Goal: Task Accomplishment & Management: Complete application form

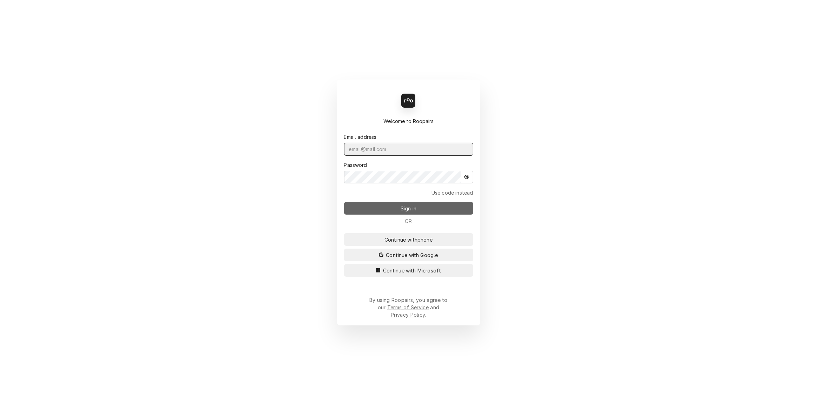
type input "sarah@claysrefrig.com"
click at [385, 208] on button "Sign in" at bounding box center [408, 208] width 129 height 13
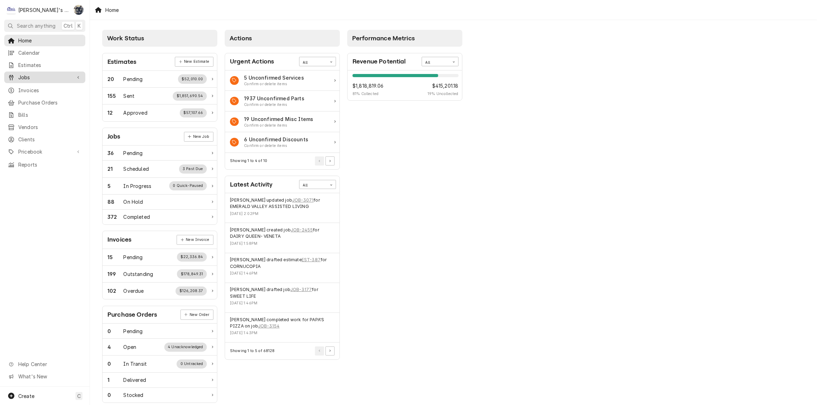
click at [27, 77] on span "Jobs" at bounding box center [44, 77] width 53 height 7
click at [28, 87] on span "Jobs" at bounding box center [50, 89] width 64 height 7
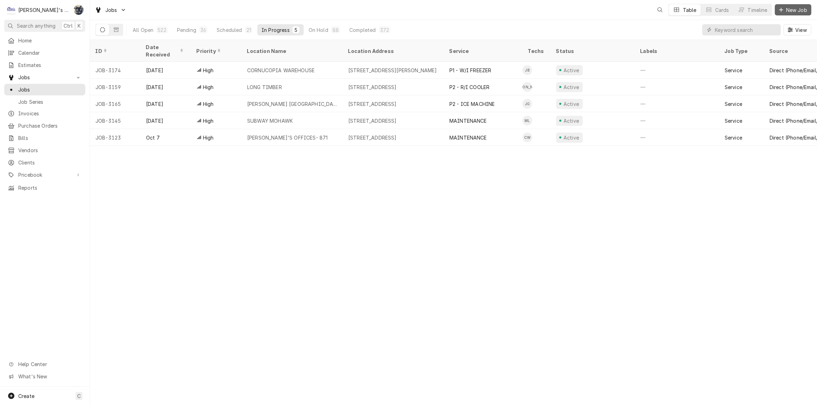
click at [790, 7] on span "New Job" at bounding box center [796, 9] width 24 height 7
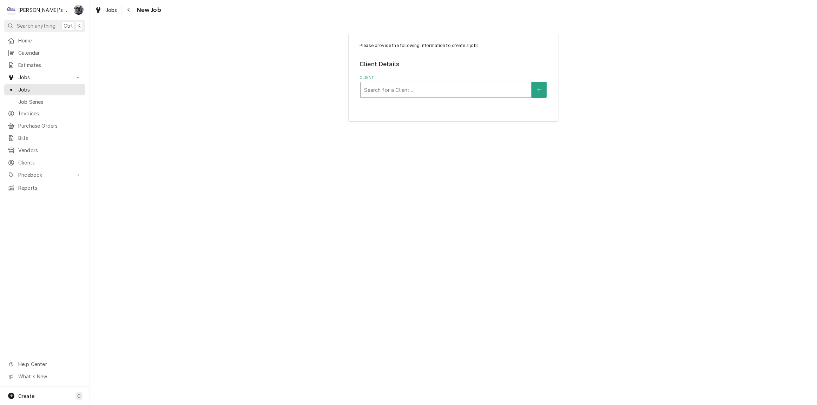
click at [396, 90] on div "Client" at bounding box center [446, 90] width 164 height 13
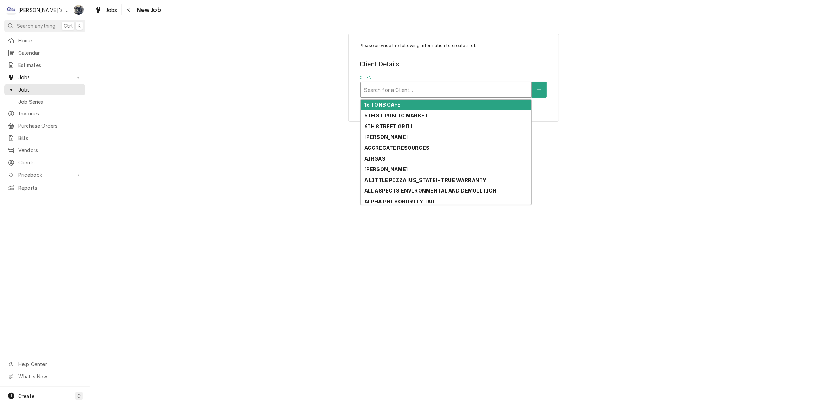
type input "n"
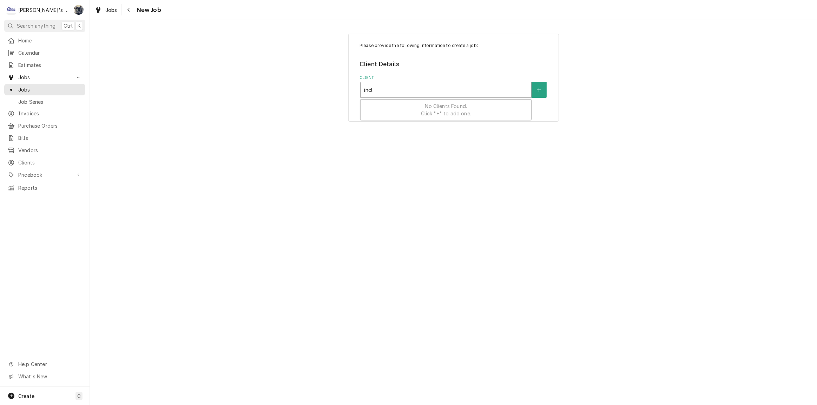
type input "inclu"
click at [395, 105] on strong "INCLUSILIFE" at bounding box center [381, 105] width 35 height 6
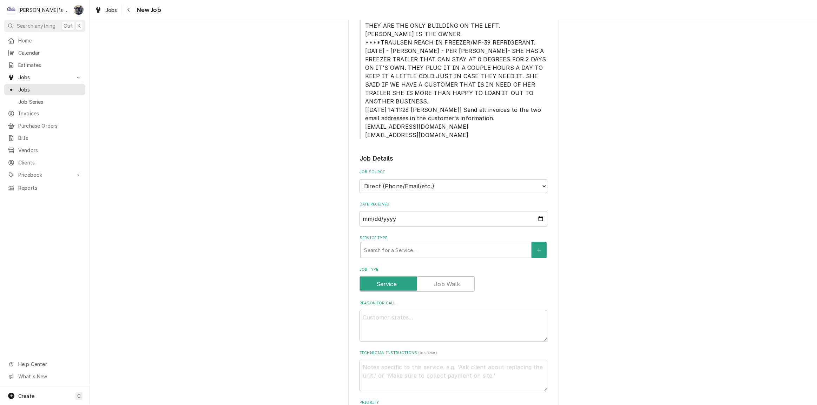
scroll to position [351, 0]
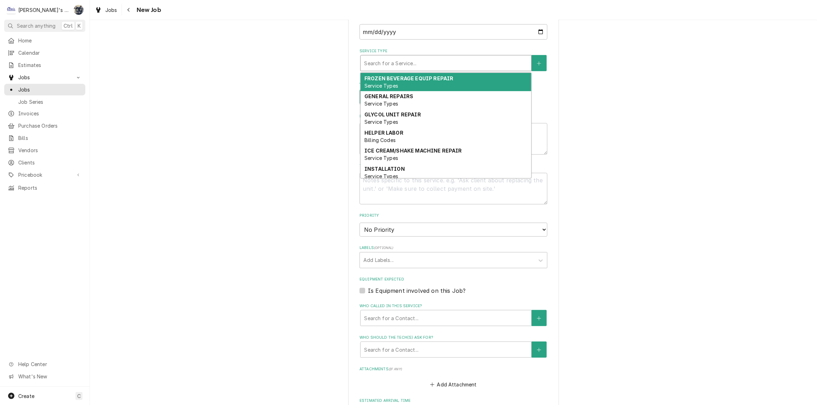
click at [406, 57] on div "Service Type" at bounding box center [446, 63] width 164 height 13
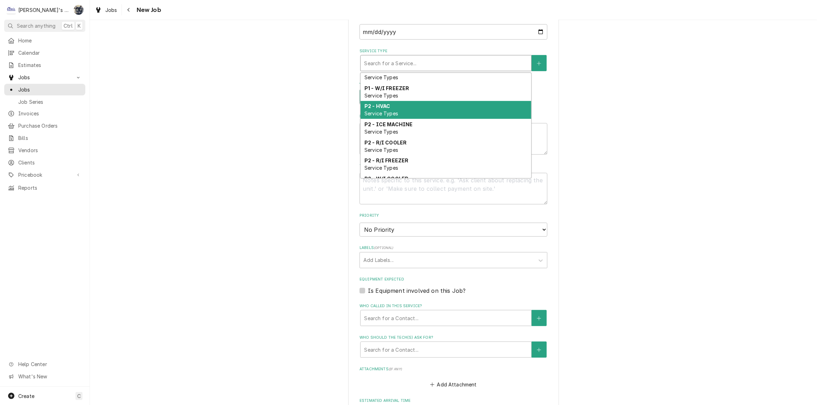
scroll to position [289, 0]
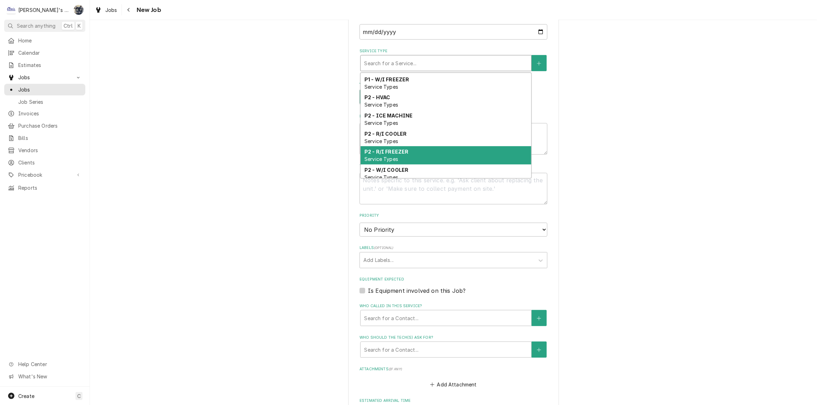
drag, startPoint x: 406, startPoint y: 147, endPoint x: 405, endPoint y: 138, distance: 9.3
click at [406, 147] on div "P2 - R/I FREEZER Service Types" at bounding box center [445, 155] width 171 height 18
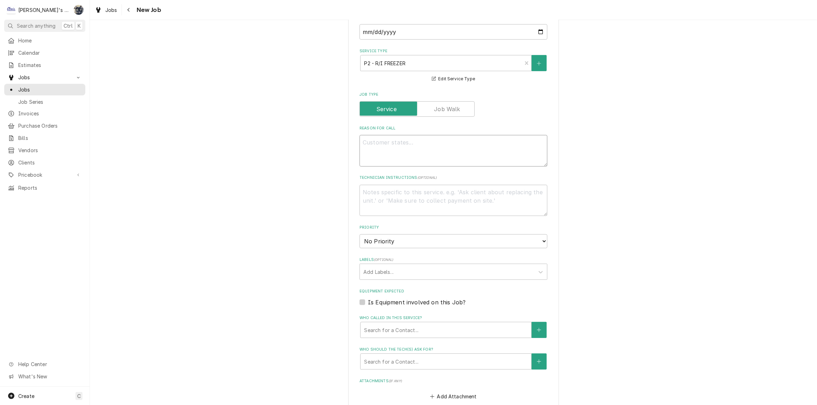
click at [399, 135] on textarea "Reason For Call" at bounding box center [453, 151] width 188 height 32
click at [402, 136] on textarea "Reason For Call" at bounding box center [453, 151] width 188 height 32
type textarea "x"
type textarea "1"
type textarea "x"
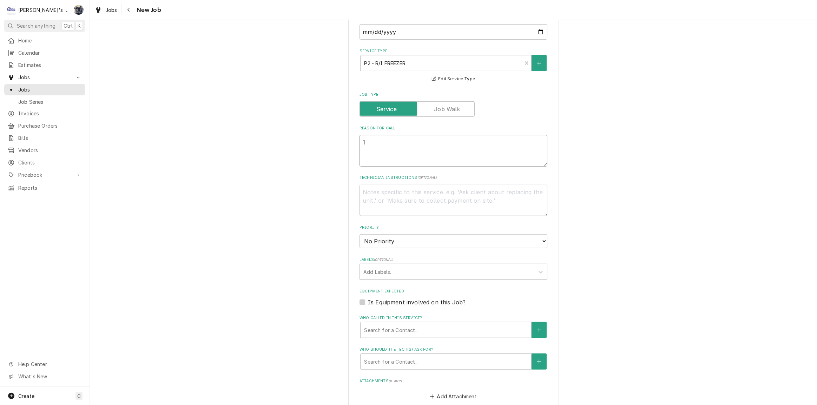
type textarea "10"
type textarea "x"
type textarea "10/"
type textarea "x"
type textarea "10/1"
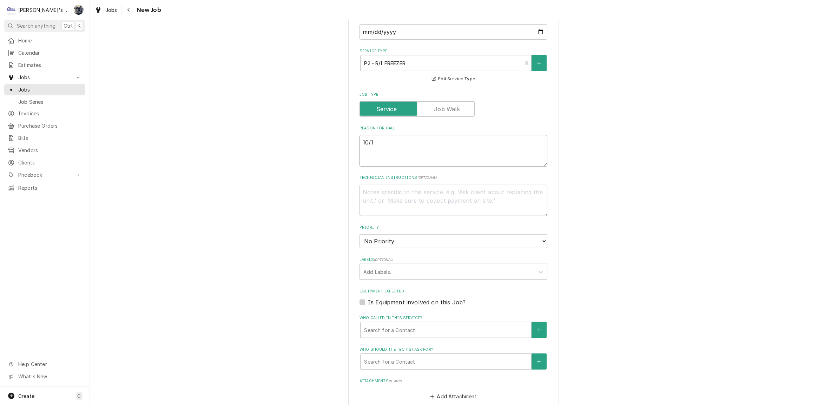
type textarea "x"
type textarea "10/10"
type textarea "x"
type textarea "10/10/"
type textarea "x"
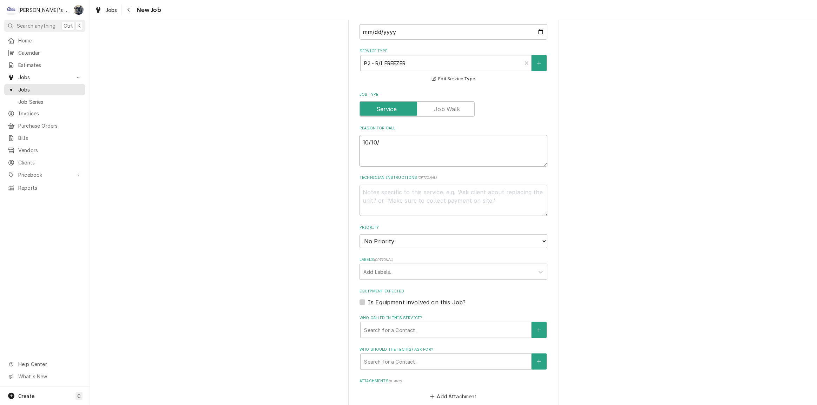
type textarea "10/10/2"
type textarea "x"
type textarea "10/10/20"
type textarea "x"
type textarea "10/10/202"
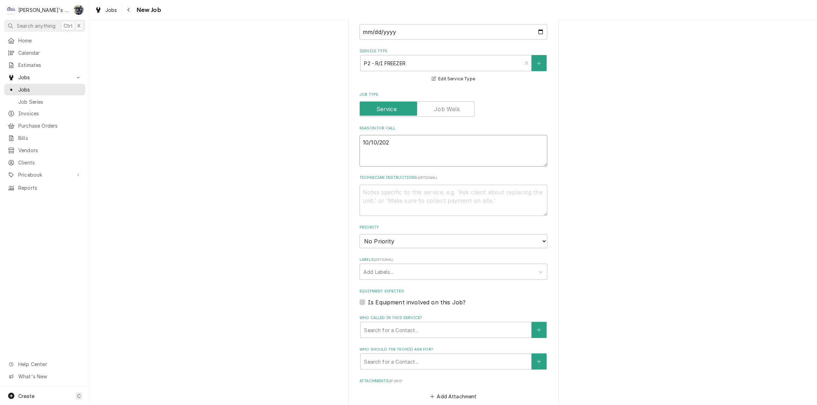
type textarea "x"
type textarea "10/10/2025"
type textarea "x"
type textarea "10/10/2025"
type textarea "x"
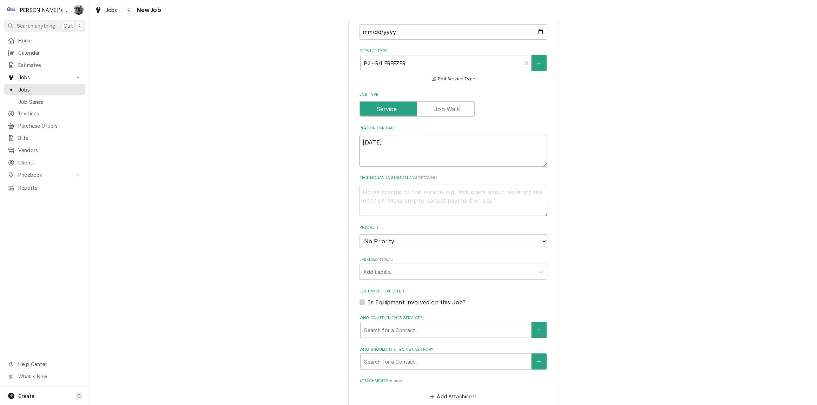
type textarea "10/10/2025 2"
type textarea "x"
type textarea "10/10/2025 2:"
type textarea "x"
type textarea "10/10/2025 2:0"
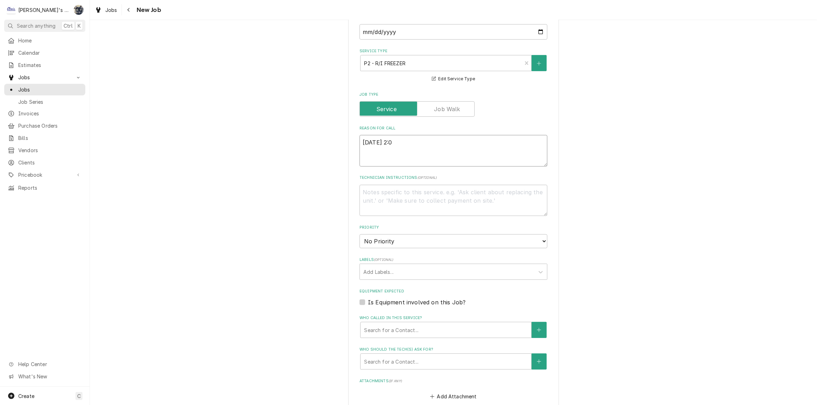
type textarea "x"
type textarea "10/10/2025 2:00"
type textarea "x"
type textarea "10/10/2025 2:00"
type textarea "x"
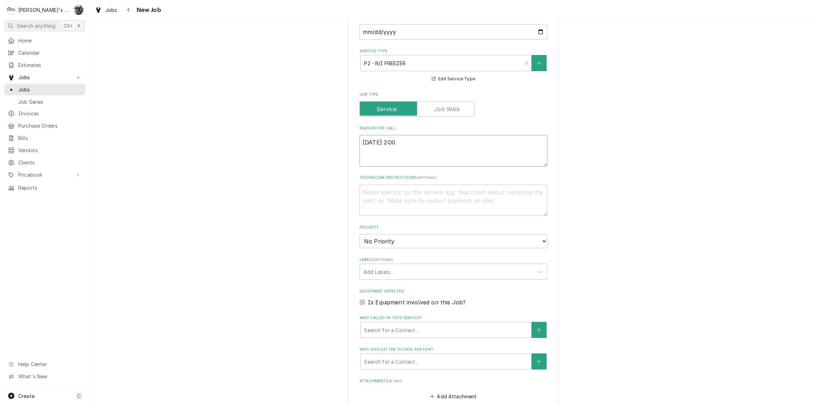
type textarea "10/10/2025 2:00 P"
type textarea "x"
type textarea "10/10/2025 2:00 PM"
type textarea "x"
type textarea "10/10/2025 2:00 PM-"
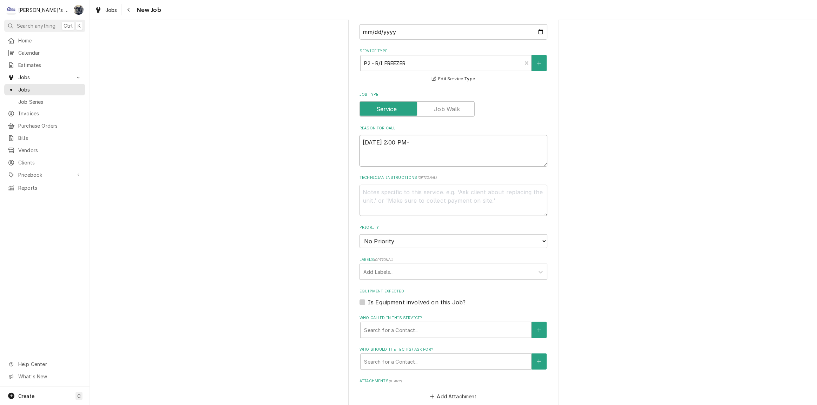
type textarea "x"
type textarea "10/10/2025 2:00 PM-="
type textarea "x"
type textarea "10/10/2025 2:00 PM-="
type textarea "x"
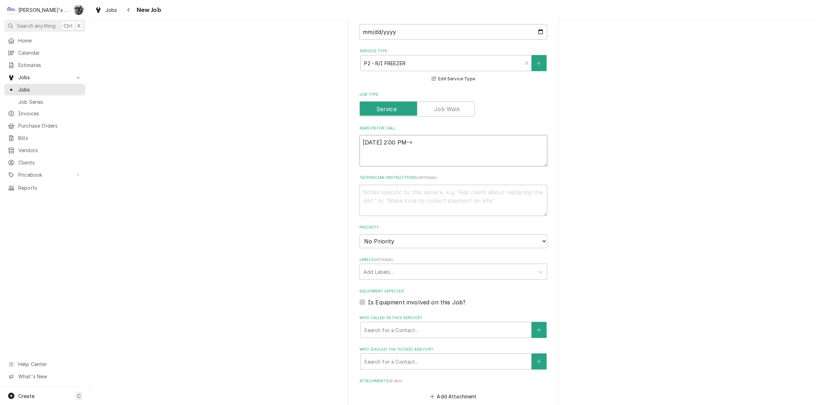
type textarea "10/10/2025 2:00 PM-="
type textarea "x"
type textarea "10/10/2025 2:00 PM-"
type textarea "x"
type textarea "10/10/2025 2:00 PM-"
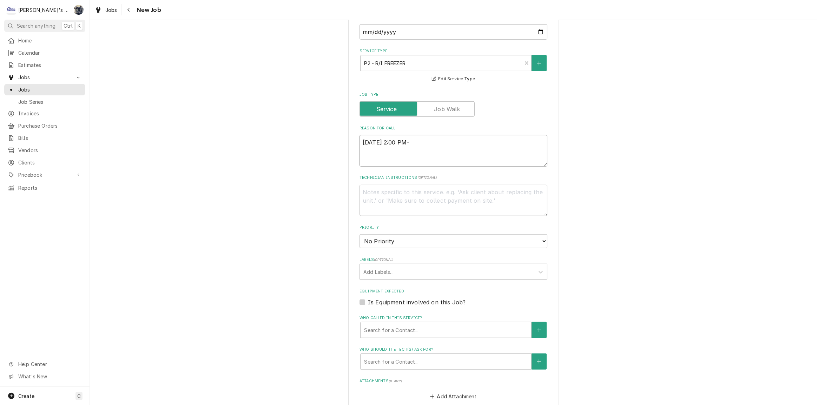
type textarea "x"
type textarea "10/10/2025 2:00 PM- S"
type textarea "x"
type textarea "10/10/2025 2:00 PM- SA"
type textarea "x"
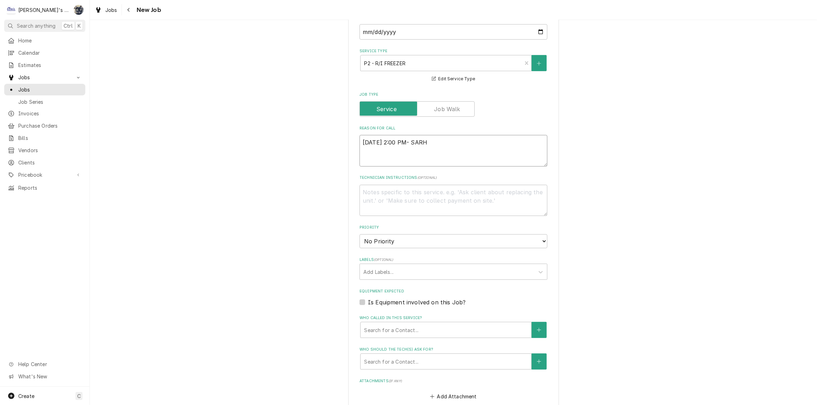
type textarea "10/10/2025 2:00 PM- SARHA"
type textarea "x"
type textarea "10/10/2025 2:00 PM- SARHA-"
type textarea "x"
type textarea "10/10/2025 2:00 PM- SARHA-"
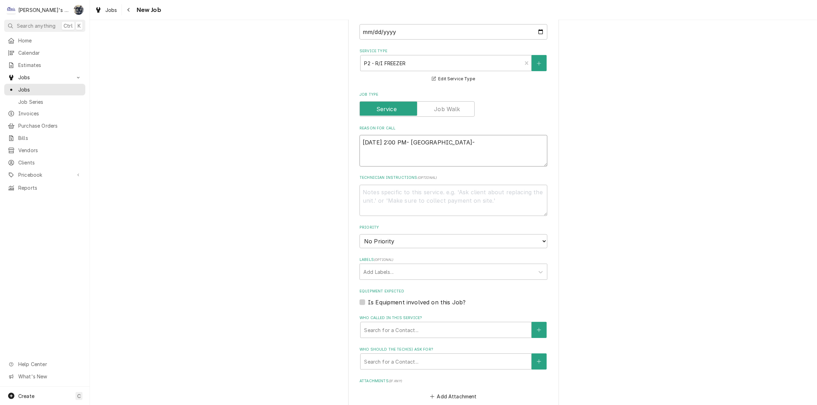
type textarea "x"
type textarea "10/10/2025 2:00 PM- SARHA-"
type textarea "x"
type textarea "10/10/2025 2:00 PM- SARHA"
type textarea "x"
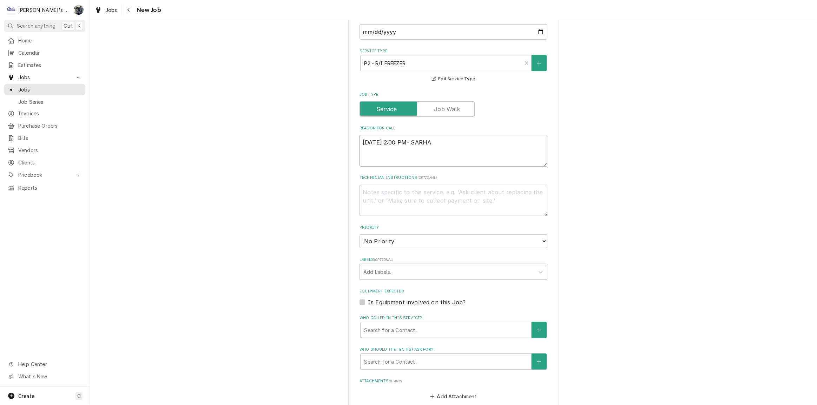
type textarea "10/10/2025 2:00 PM- SARH"
type textarea "x"
type textarea "10/10/2025 2:00 PM- SAR"
type textarea "x"
type textarea "10/10/2025 2:00 PM- SA"
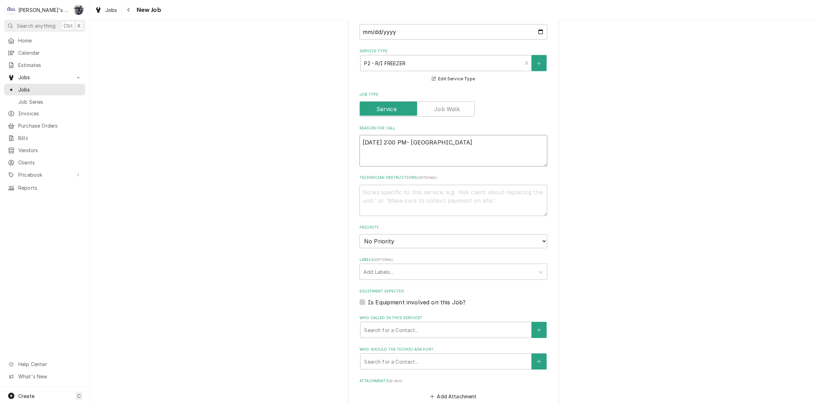
type textarea "x"
type textarea "10/10/2025 2:00 PM- SAA"
type textarea "x"
type textarea "10/10/2025 2:00 PM- SA"
type textarea "x"
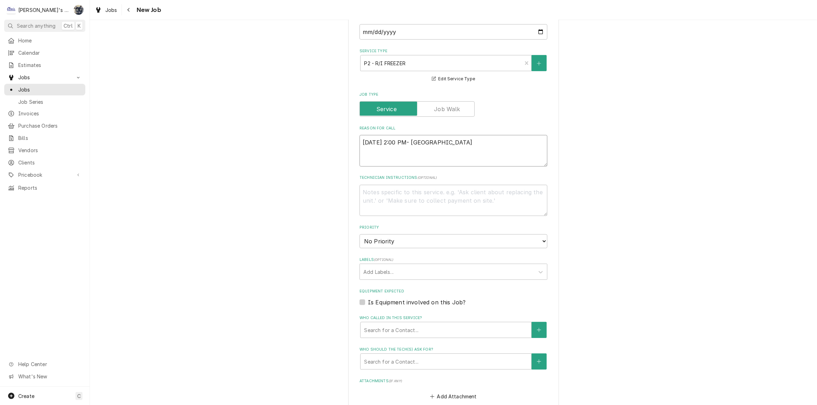
type textarea "10/10/2025 2:00 PM- SAR"
type textarea "x"
type textarea "10/10/2025 2:00 PM- SARA"
type textarea "x"
type textarea "10/10/2025 2:00 PM- SARAH"
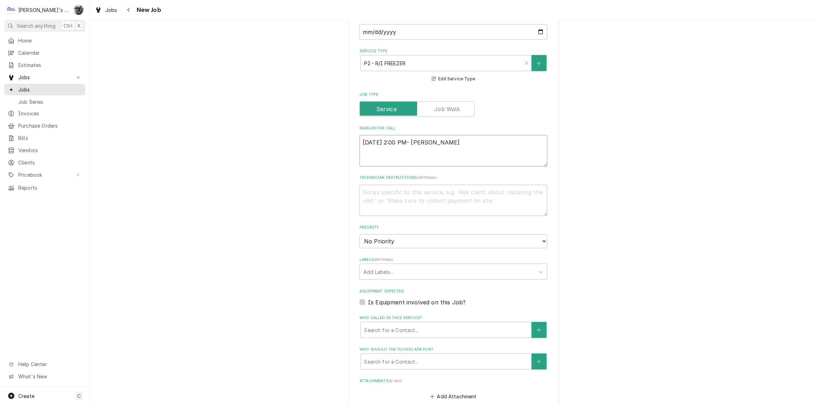
type textarea "x"
type textarea "10/10/2025 2:00 PM- SARAH"
type textarea "x"
type textarea "10/10/2025 2:00 PM- SARAH -"
type textarea "x"
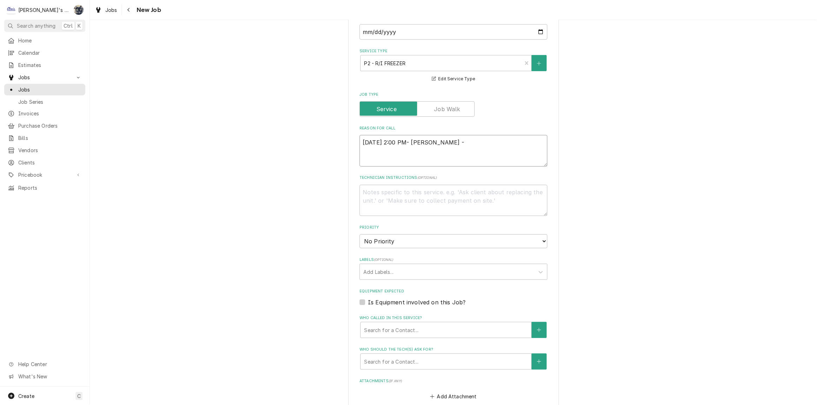
type textarea "10/10/2025 2:00 PM- SARAH -"
type textarea "x"
type textarea "10/10/2025 2:00 PM- SARAH - P"
type textarea "x"
type textarea "10/10/2025 2:00 PM- SARAH - PE"
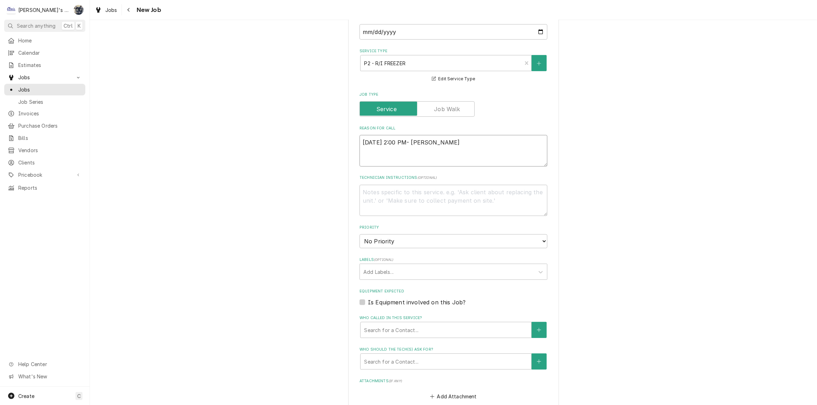
type textarea "x"
type textarea "10/10/2025 2:00 PM- SARAH - PER"
type textarea "x"
type textarea "10/10/2025 2:00 PM- SARAH - PER"
type textarea "x"
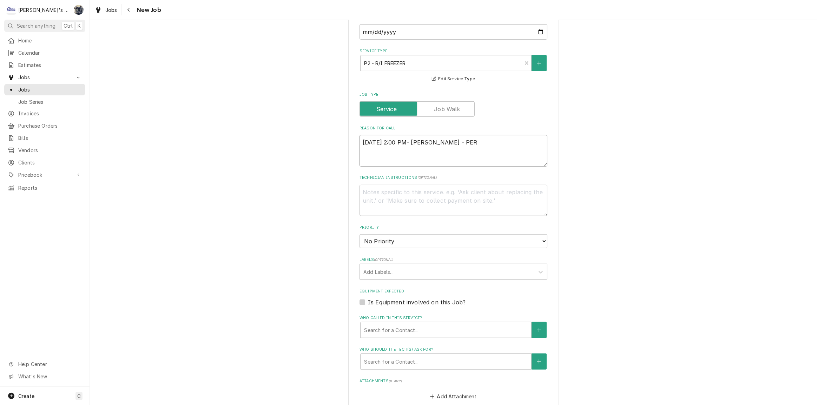
type textarea "10/10/2025 2:00 PM- SARAH - PER M"
type textarea "x"
type textarea "10/10/2025 2:00 PM- SARAH - PER MA"
type textarea "x"
type textarea "10/10/2025 2:00 PM- SARAH - PER MAR"
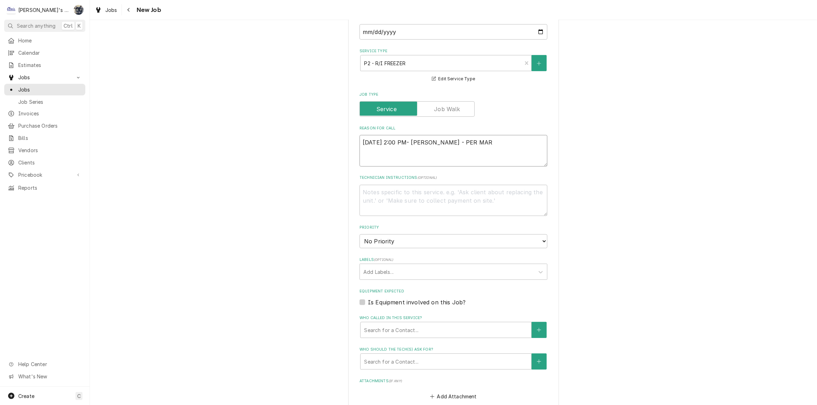
type textarea "x"
type textarea "10/10/2025 2:00 PM- SARAH - PER MARI"
type textarea "x"
type textarea "10/10/2025 2:00 PM- SARAH - PER MARIC"
type textarea "x"
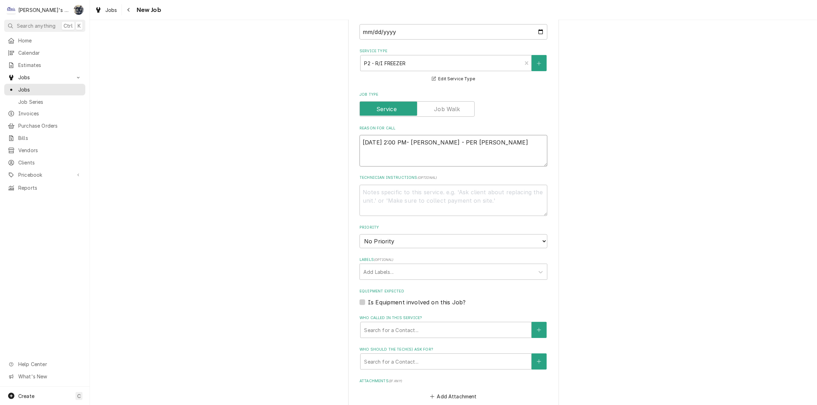
type textarea "10/10/2025 2:00 PM- SARAH - PER MARICA"
type textarea "x"
type textarea "10/10/2025 2:00 PM- SARAH - PER MARIC"
type textarea "x"
type textarea "10/10/2025 2:00 PM- SARAH - PER MARI"
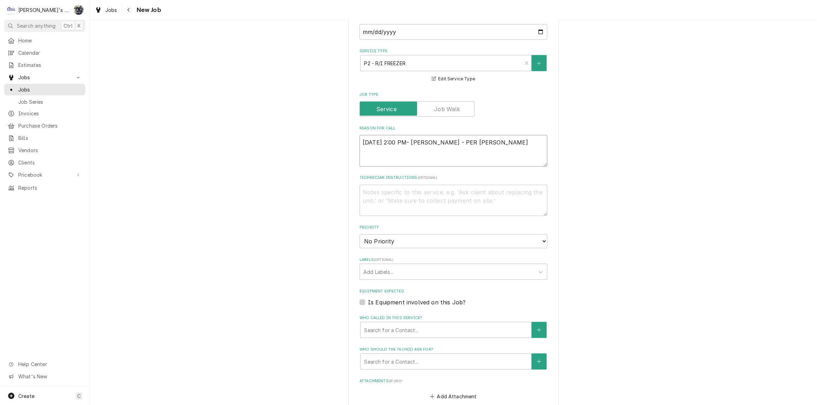
type textarea "x"
type textarea "10/10/2025 2:00 PM- SARAH - PER MAR"
type textarea "x"
type textarea "10/10/2025 2:00 PM- SARAH - PER MARI"
type textarea "x"
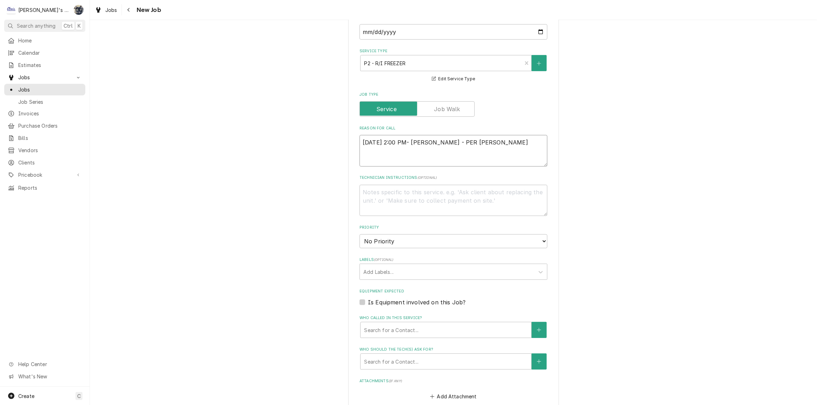
type textarea "10/10/2025 2:00 PM- SARAH - PER MARIC"
type textarea "x"
type textarea "10/10/2025 2:00 PM- SARAH - PER MARI"
type textarea "x"
type textarea "10/10/2025 2:00 PM- SARAH - PER MAR"
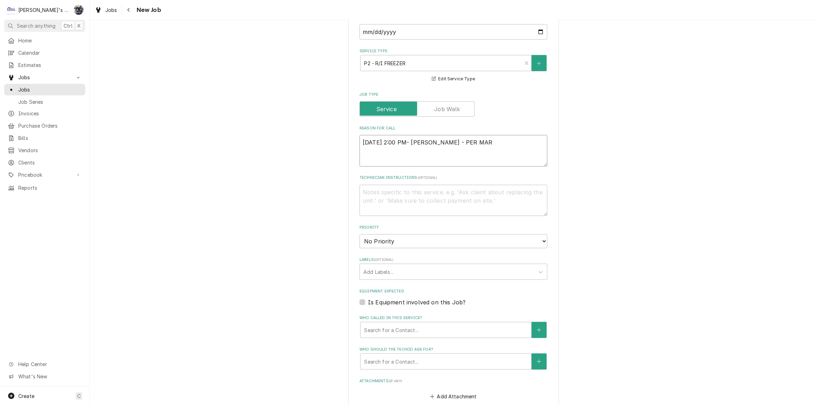
type textarea "x"
type textarea "10/10/2025 2:00 PM- SARAH - PER MARC"
type textarea "x"
type textarea "10/10/2025 2:00 PM- SARAH - PER MARCI"
type textarea "x"
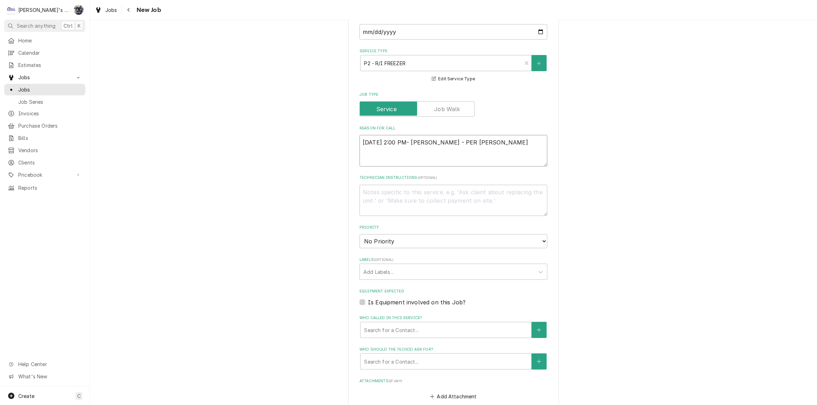
type textarea "10/10/2025 2:00 PM- SARAH - PER MARCIA"
type textarea "x"
type textarea "10/10/2025 2:00 PM- SARAH - PER MARCIA-"
type textarea "x"
type textarea "10/10/2025 2:00 PM- SARAH - PER MARCIA-"
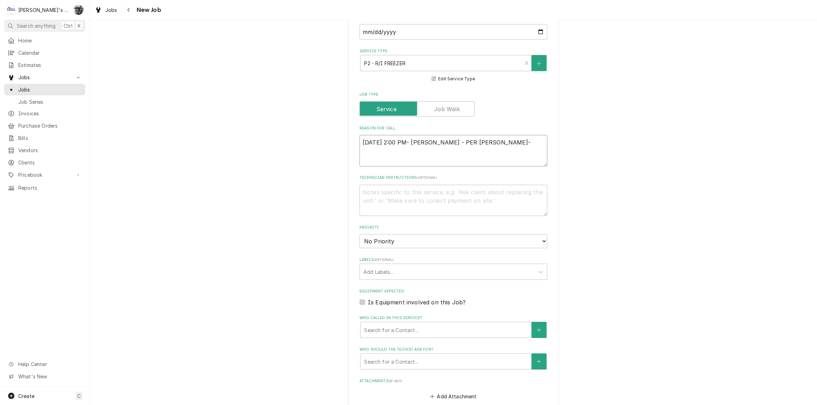
type textarea "x"
type textarea "10/10/2025 2:00 PM- SARAH - PER MARCIA- ""
type textarea "x"
type textarea "10/10/2025 2:00 PM- SARAH - PER MARCIA- "P"
type textarea "x"
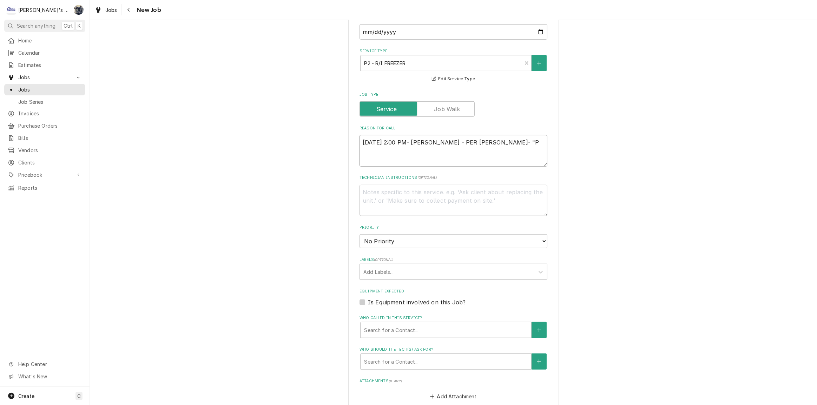
type textarea "10/10/2025 2:00 PM- SARAH - PER MARCIA- "P1"
type textarea "x"
type textarea "10/10/2025 2:00 PM- SARAH - PER MARCIA- "P1""
type textarea "x"
type textarea "10/10/2025 2:00 PM- SARAH - PER MARCIA- "P1""
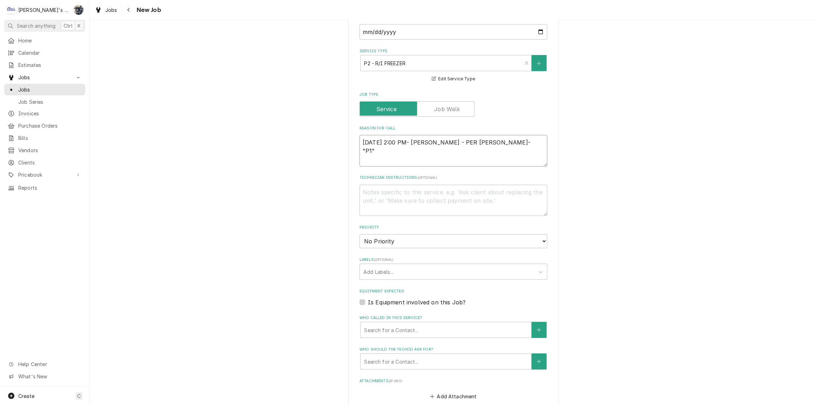
type textarea "x"
type textarea "10/10/2025 2:00 PM- SARAH - PER MARCIA- "P1" F"
type textarea "x"
type textarea "10/10/2025 2:00 PM- SARAH - PER MARCIA- "P1" FR"
type textarea "x"
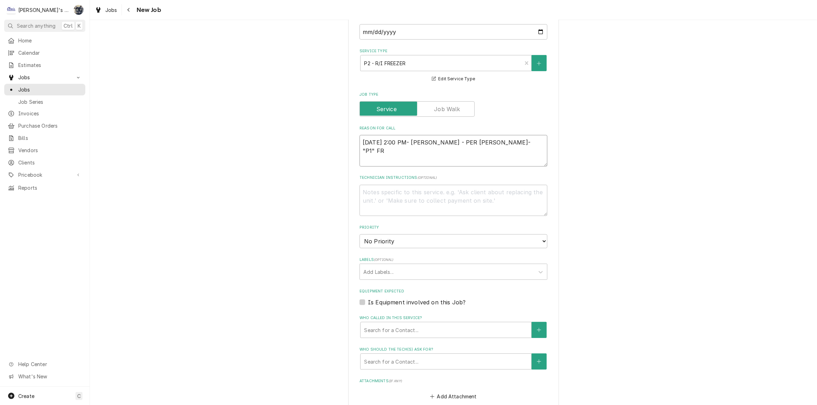
type textarea "10/10/2025 2:00 PM- SARAH - PER MARCIA- "P1" FRE"
type textarea "x"
type textarea "10/10/2025 2:00 PM- SARAH - PER MARCIA- "P1" FREE"
type textarea "x"
type textarea "10/10/2025 2:00 PM- SARAH - PER MARCIA- "P1" FREEZ"
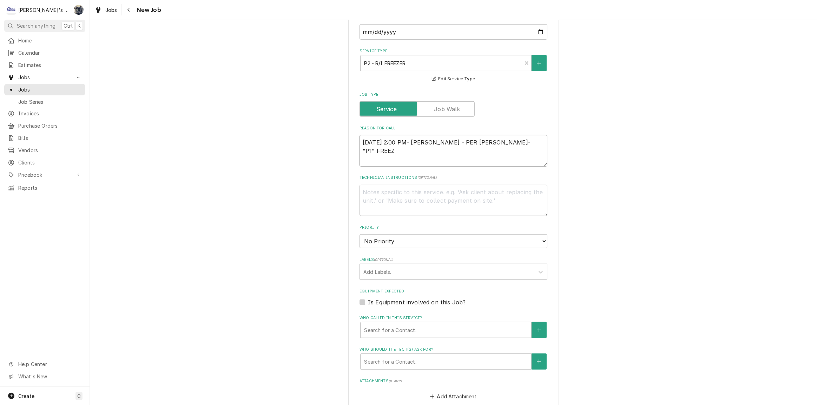
type textarea "x"
type textarea "10/10/2025 2:00 PM- SARAH - PER MARCIA- "P1" FREEZE"
type textarea "x"
type textarea "10/10/2025 2:00 PM- SARAH - PER MARCIA- "P1" FREEZER"
type textarea "x"
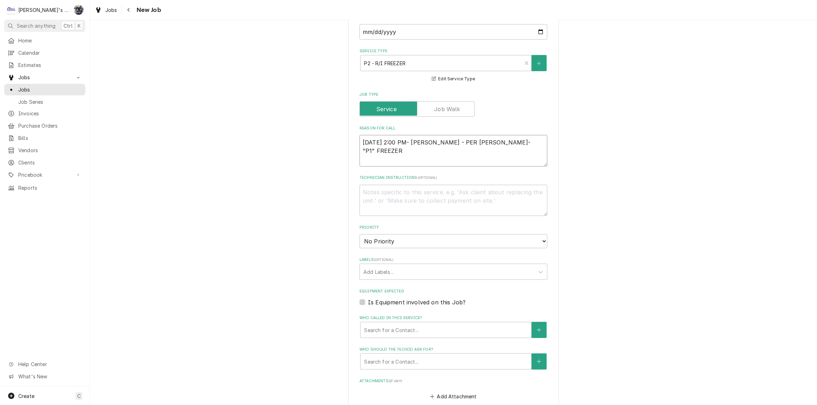
type textarea "10/10/2025 2:00 PM- SARAH - PER MARCIA- "P1" FREEZER"
type textarea "x"
type textarea "10/10/2025 2:00 PM- SARAH - PER MARCIA- "P1" FREEZER S"
type textarea "x"
type textarea "10/10/2025 2:00 PM- SARAH - PER MARCIA- "P1" FREEZER SE"
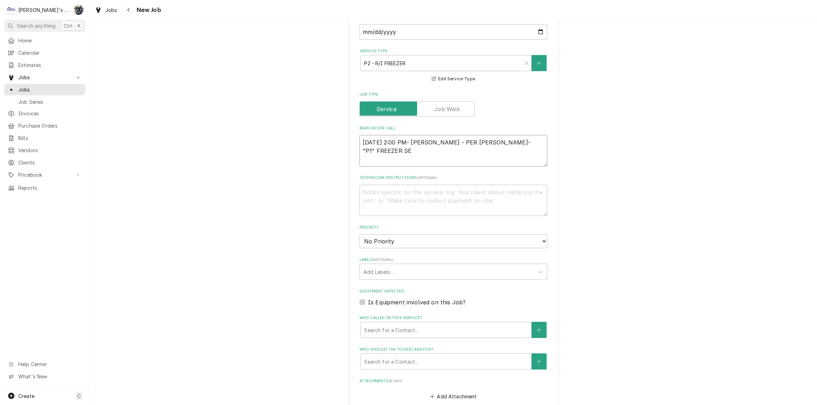
type textarea "x"
type textarea "10/10/2025 2:00 PM- SARAH - PER MARCIA- "P1" FREEZER SEE"
type textarea "x"
type textarea "10/10/2025 2:00 PM- SARAH - PER MARCIA- "P1" FREEZER SEEM"
type textarea "x"
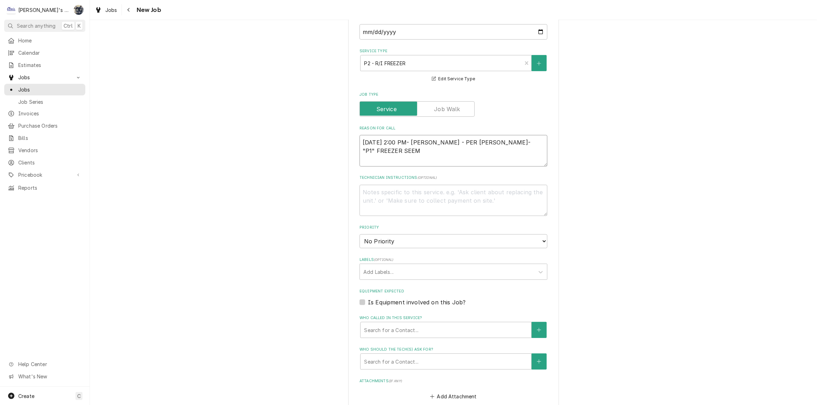
type textarea "10/10/2025 2:00 PM- SARAH - PER MARCIA- "P1" FREEZER SEEMS"
type textarea "x"
type textarea "10/10/2025 2:00 PM- SARAH - PER MARCIA- "P1" FREEZER SEEMS"
type textarea "x"
type textarea "10/10/2025 2:00 PM- SARAH - PER MARCIA- "P1" FREEZER SEEMS T"
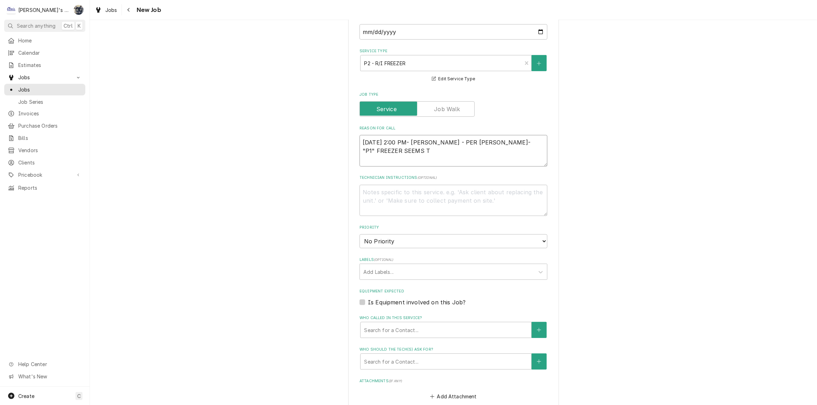
type textarea "x"
type textarea "10/10/2025 2:00 PM- SARAH - PER MARCIA- "P1" FREEZER SEEMS TO"
type textarea "x"
type textarea "10/10/2025 2:00 PM- SARAH - PER MARCIA- "P1" FREEZER SEEMS TO"
type textarea "x"
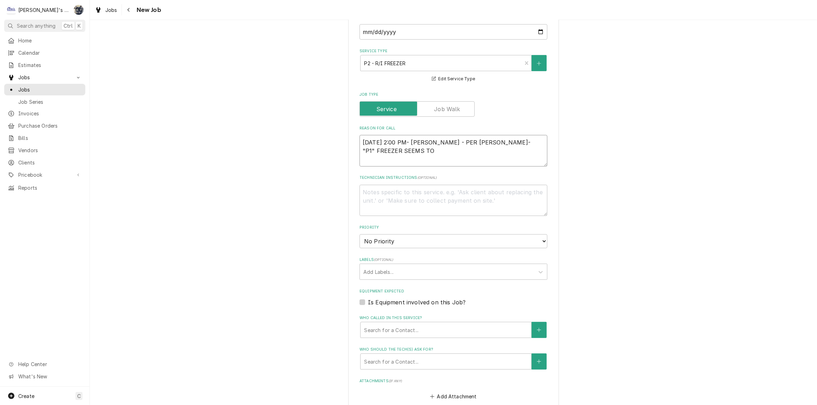
type textarea "10/10/2025 2:00 PM- SARAH - PER MARCIA- "P1" FREEZER SEEMS TO B"
type textarea "x"
type textarea "10/10/2025 2:00 PM- SARAH - PER MARCIA- "P1" FREEZER SEEMS TO BE"
type textarea "x"
type textarea "10/10/2025 2:00 PM- SARAH - PER MARCIA- "P1" FREEZER SEEMS TO BE"
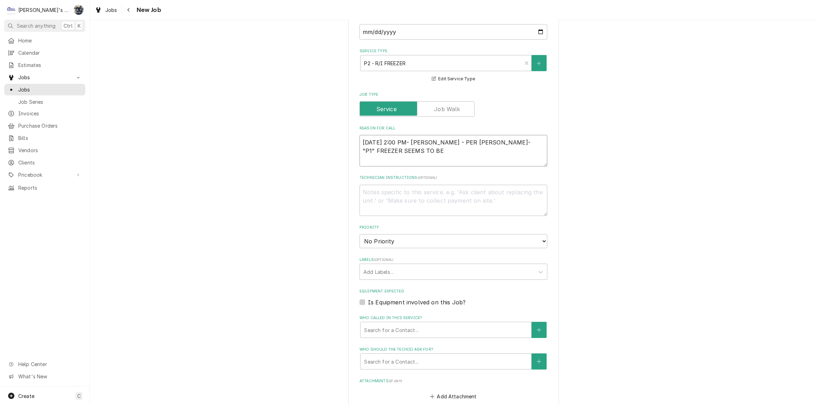
type textarea "x"
type textarea "10/10/2025 2:00 PM- SARAH - PER MARCIA- "P1" FREEZER SEEMS TO BE M"
type textarea "x"
type textarea "10/10/2025 2:00 PM- SARAH - PER MARCIA- "P1" FREEZER SEEMS TO BE MI"
type textarea "x"
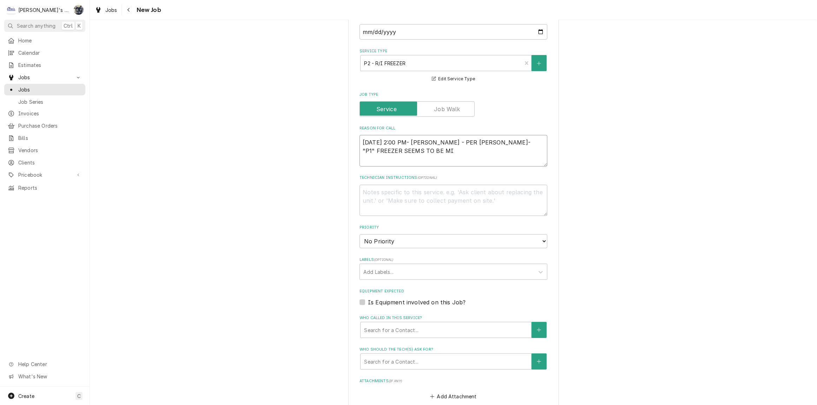
type textarea "10/10/2025 2:00 PM- SARAH - PER MARCIA- "P1" FREEZER SEEMS TO BE MIS"
type textarea "x"
type textarea "10/10/2025 2:00 PM- SARAH - PER MARCIA- "P1" FREEZER SEEMS TO BE MISS"
type textarea "x"
type textarea "10/10/2025 2:00 PM- SARAH - PER MARCIA- "P1" FREEZER SEEMS TO BE MISSI"
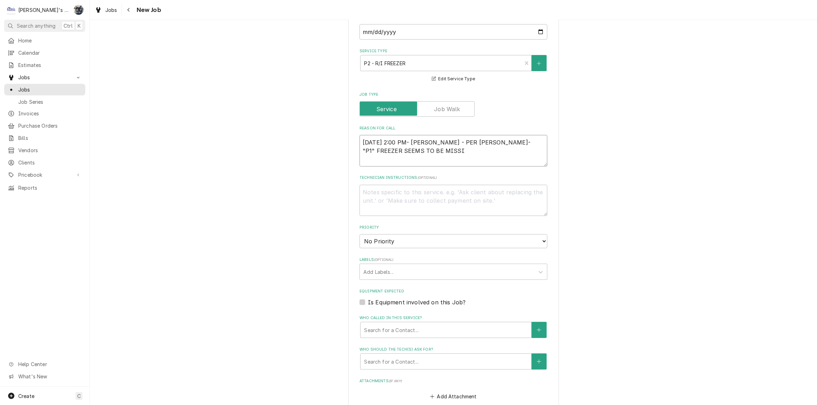
type textarea "x"
type textarea "10/10/2025 2:00 PM- SARAH - PER MARCIA- "P1" FREEZER SEEMS TO BE MISSIN"
type textarea "x"
type textarea "10/10/2025 2:00 PM- SARAH - PER MARCIA- "P1" FREEZER SEEMS TO BE MISSING"
type textarea "x"
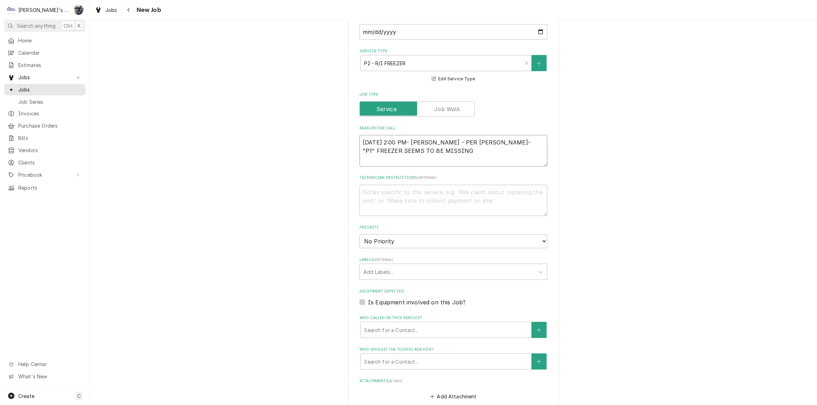
type textarea "10/10/2025 2:00 PM- SARAH - PER MARCIA- "P1" FREEZER SEEMS TO BE MISSING"
type textarea "x"
type textarea "10/10/2025 2:00 PM- SARAH - PER MARCIA- "P1" FREEZER SEEMS TO BE MISSING A"
type textarea "x"
click at [537, 140] on textarea "10/10/2025 2:00 PM- SARAH - PER MARCIA- "P1" FREEZER SEEMS TO BE MISSING A DEFR…" at bounding box center [453, 151] width 188 height 32
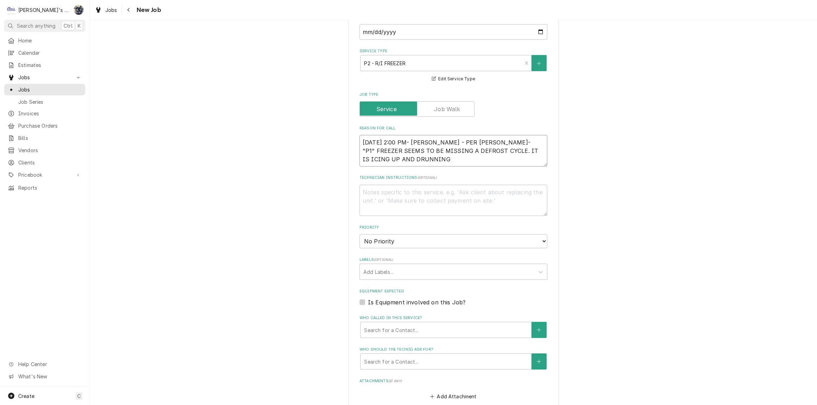
click at [362, 149] on textarea "10/10/2025 2:00 PM- SARAH - PER MARCIA- "P1" FREEZER SEEMS TO BE MISSING A DEFR…" at bounding box center [453, 151] width 188 height 32
click at [404, 151] on textarea "10/10/2025 2:00 PM- SARAH - PER MARCIA- "P1" FREEZER SEEMS TO BE MISSING A DEFR…" at bounding box center [453, 151] width 188 height 32
click at [429, 152] on textarea "10/10/2025 2:00 PM- SARAH - PER MARCIA- "P1" FREEZER SEEMS TO BE MISSING A DEFR…" at bounding box center [453, 151] width 188 height 32
click at [519, 185] on textarea "Technician Instructions ( optional )" at bounding box center [453, 201] width 188 height 32
click at [492, 185] on textarea "CONDENSER FAN MOTOR WAS REPLACED" at bounding box center [453, 201] width 188 height 32
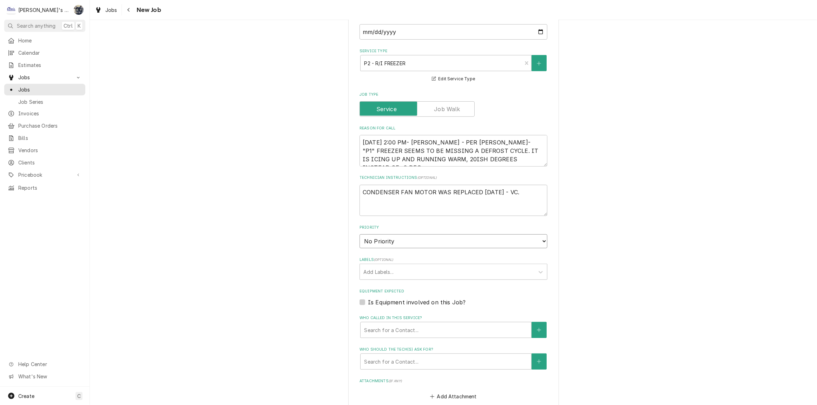
drag, startPoint x: 403, startPoint y: 229, endPoint x: 402, endPoint y: 237, distance: 7.4
click at [402, 234] on select "No Priority Urgent High Medium Low" at bounding box center [453, 241] width 188 height 14
click at [359, 234] on select "No Priority Urgent High Medium Low" at bounding box center [453, 241] width 188 height 14
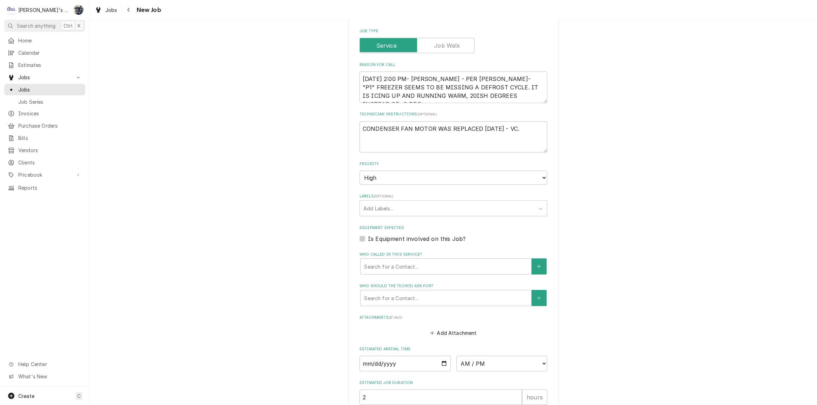
click at [368, 235] on label "Is Equipment involved on this Job?" at bounding box center [417, 239] width 98 height 8
click at [368, 235] on input "Equipment Expected" at bounding box center [462, 242] width 188 height 15
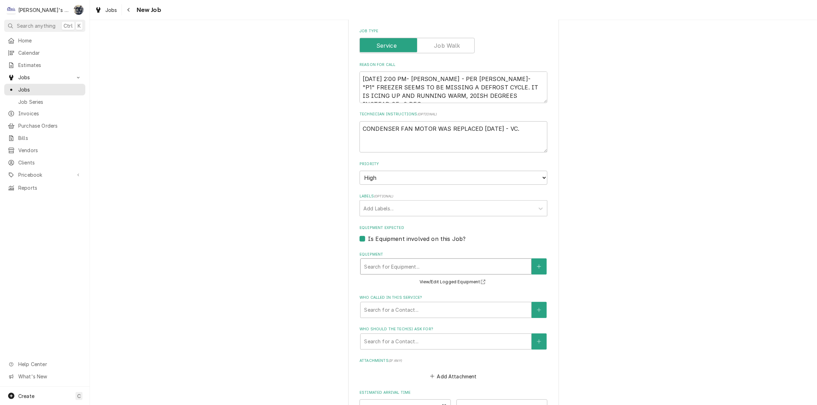
click at [397, 260] on div "Equipment" at bounding box center [446, 266] width 164 height 13
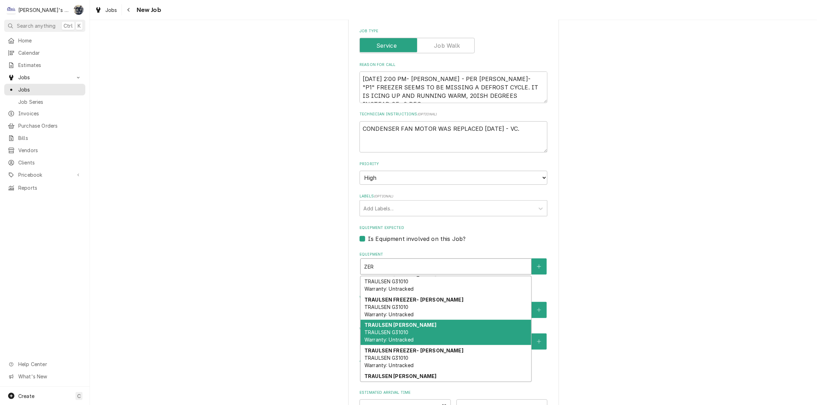
scroll to position [73, 0]
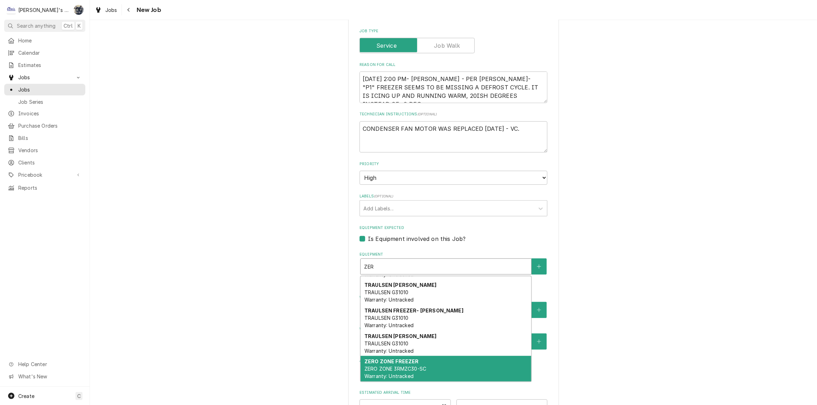
click at [401, 366] on span "ZERO ZONE 3RMZC30-SC Warranty: Untracked" at bounding box center [395, 372] width 62 height 13
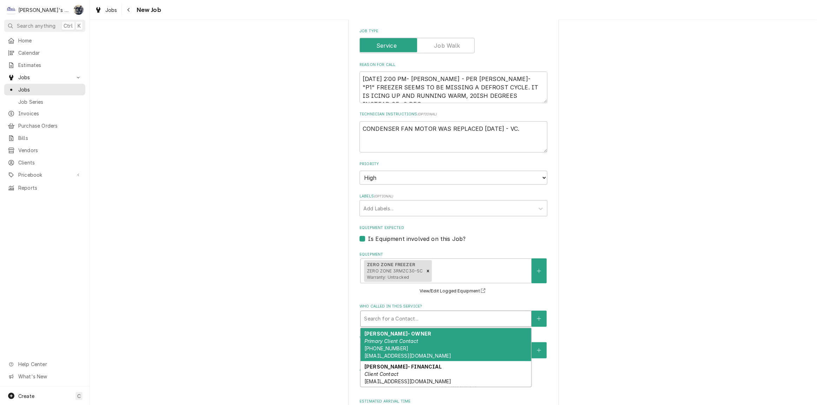
click at [394, 313] on div "Who called in this service?" at bounding box center [446, 319] width 164 height 13
click at [393, 346] on span "(541) 579-1832 MPOLLARD@SIMPLEJOYSGLUTENFREE.COM" at bounding box center [407, 352] width 87 height 13
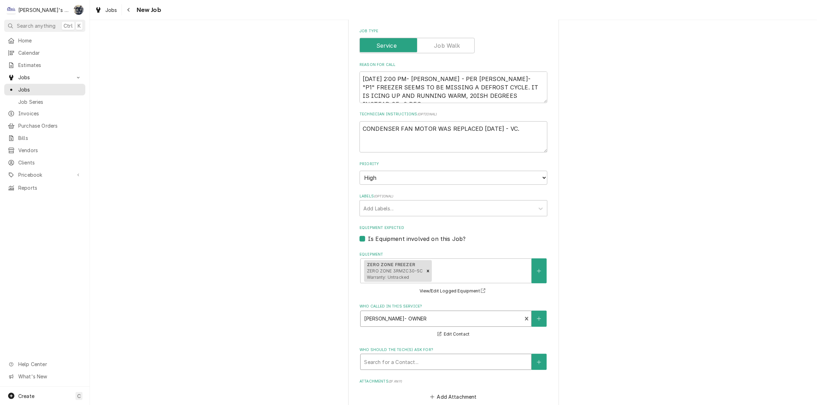
click at [393, 356] on div "Who should the tech(s) ask for?" at bounding box center [446, 362] width 164 height 13
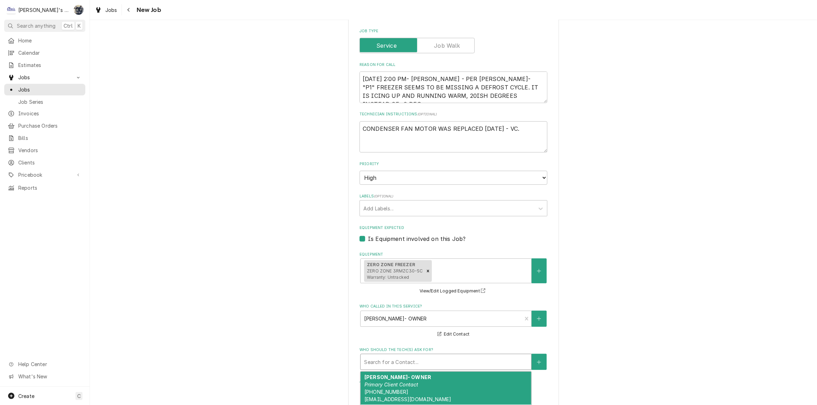
click at [393, 374] on strong "MARCIA POLLARD- OWNER" at bounding box center [397, 377] width 67 height 6
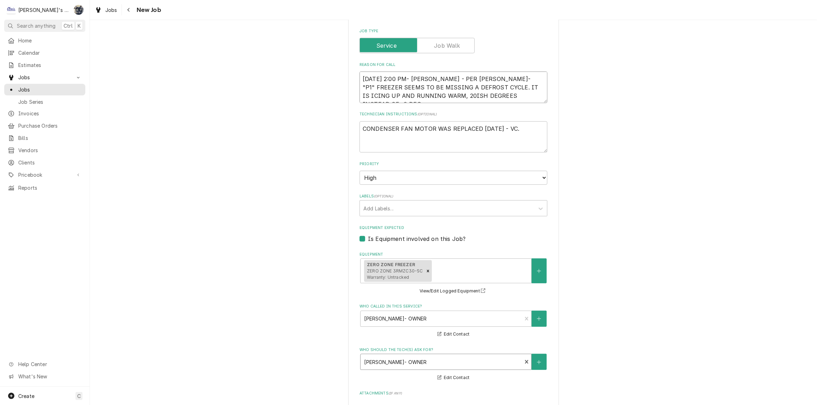
click at [526, 87] on textarea "10/10/2025 2:00 PM- SARAH - PER MARCIA- "P1" FREEZER SEEMS TO BE MISSING A DEFR…" at bounding box center [453, 88] width 188 height 32
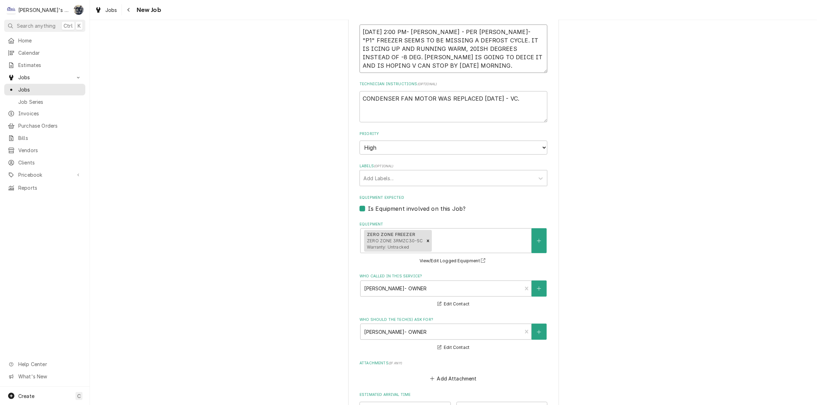
scroll to position [429, 0]
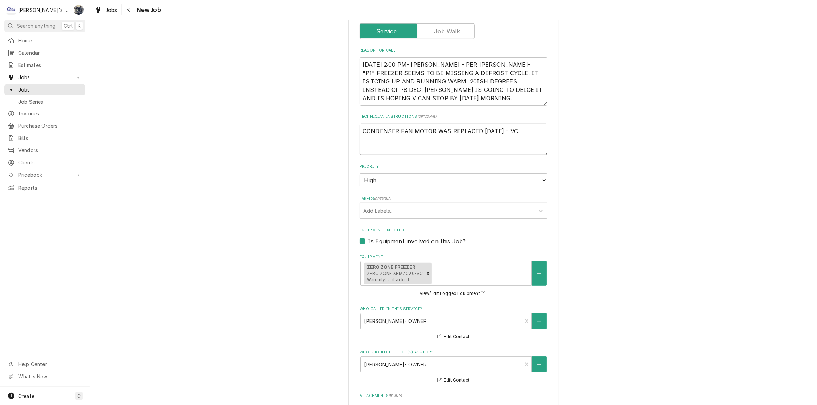
click at [360, 124] on textarea "CONDENSER FAN MOTOR WAS REPLACED 7/28/25 - VC." at bounding box center [453, 140] width 188 height 32
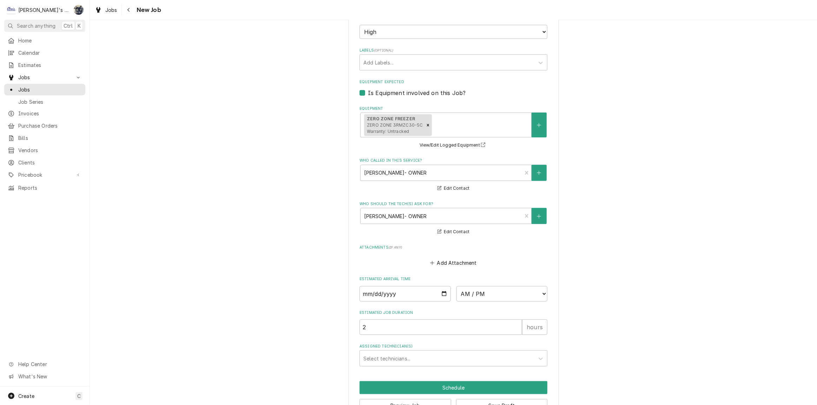
scroll to position [588, 0]
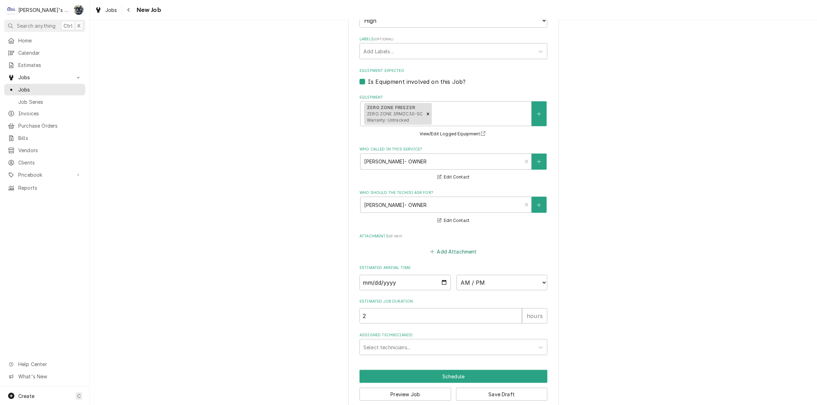
click at [439, 247] on button "Add Attachment" at bounding box center [453, 252] width 49 height 10
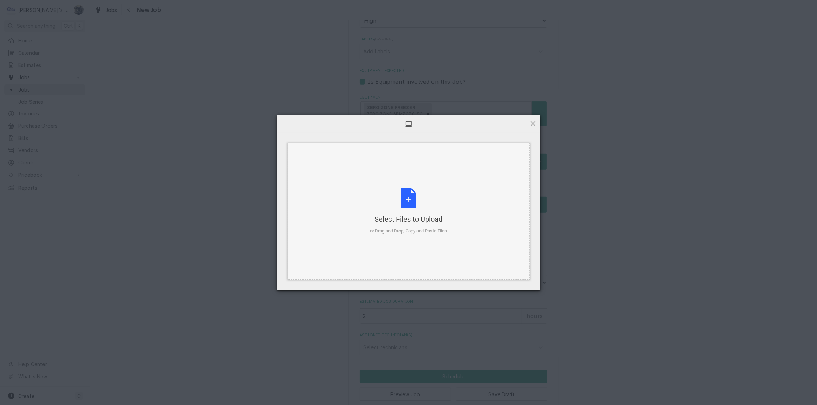
click at [404, 195] on div "Select Files to Upload or Drag and Drop, Copy and Paste Files" at bounding box center [408, 211] width 77 height 47
click at [407, 196] on div "Select Files to Upload or Drag and Drop, Copy and Paste Files" at bounding box center [408, 211] width 77 height 47
click at [416, 199] on div "Select Files to Upload or Drag and Drop, Copy and Paste Files" at bounding box center [408, 211] width 77 height 47
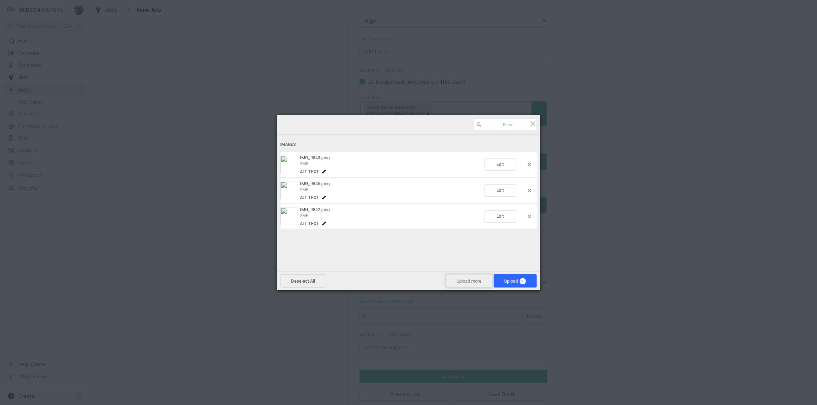
click at [461, 282] on span "Upload more" at bounding box center [469, 280] width 47 height 13
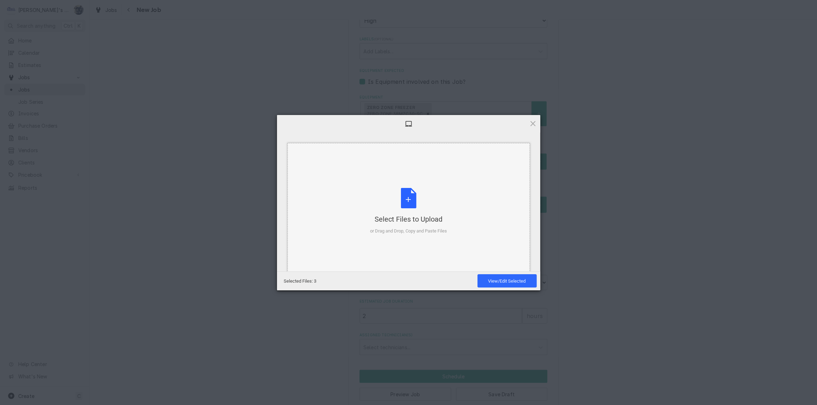
click at [404, 201] on div "Select Files to Upload or Drag and Drop, Copy and Paste Files" at bounding box center [408, 211] width 77 height 47
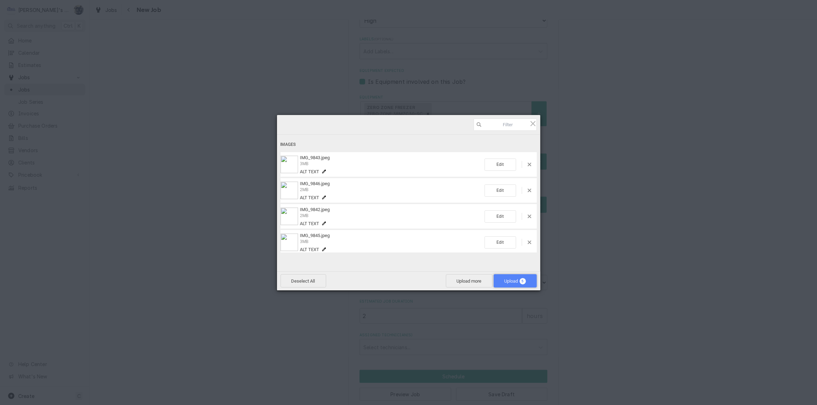
click at [521, 283] on span "5" at bounding box center [522, 281] width 6 height 6
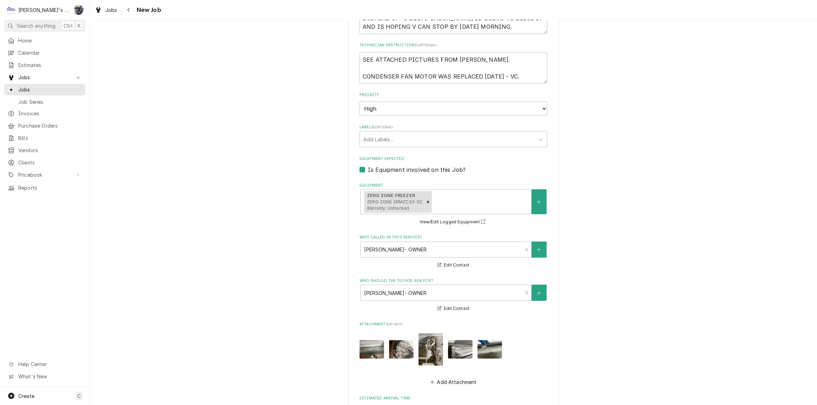
scroll to position [631, 0]
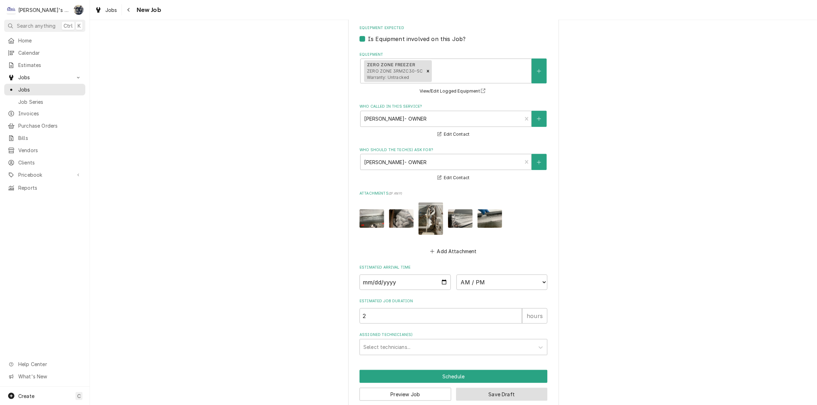
click at [474, 388] on button "Save Draft" at bounding box center [502, 394] width 92 height 13
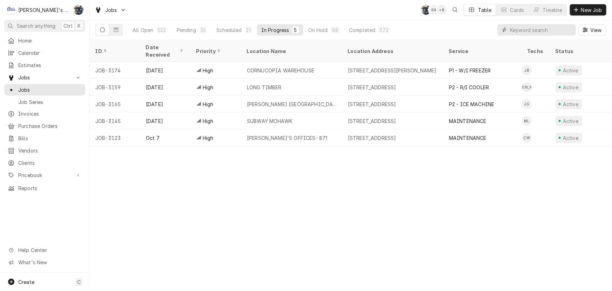
click at [563, 26] on input "Dynamic Content Wrapper" at bounding box center [541, 29] width 62 height 11
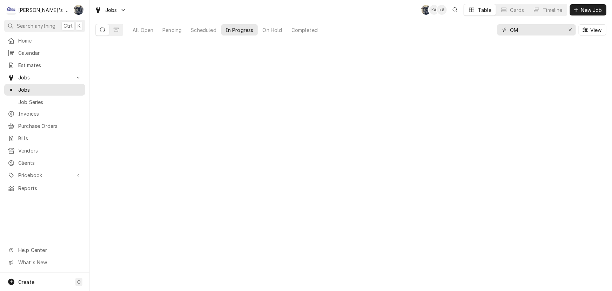
type input "O"
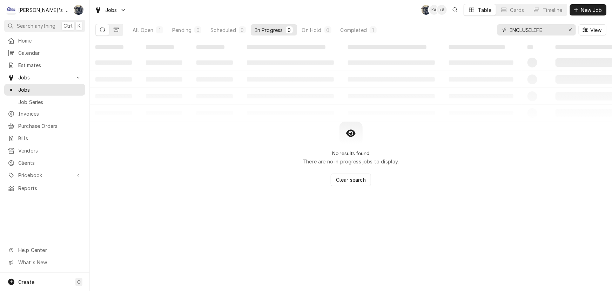
type input "INCLUSILIFE"
click at [118, 33] on button "Dynamic Content Wrapper" at bounding box center [115, 29] width 13 height 11
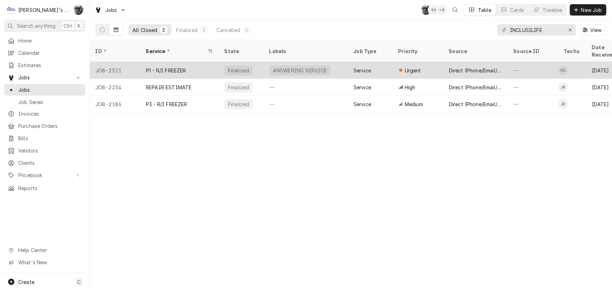
click at [273, 67] on div "ANSWERING SERVICE" at bounding box center [300, 70] width 56 height 7
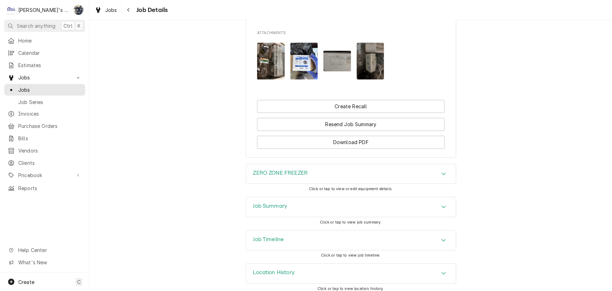
scroll to position [843, 0]
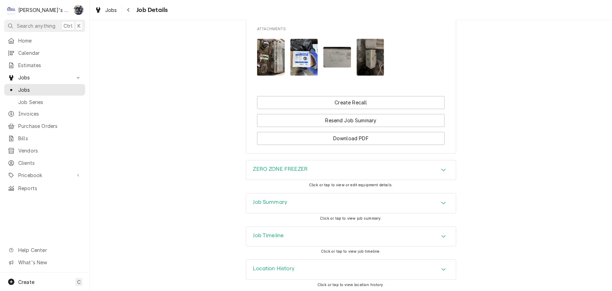
click at [305, 171] on h3 "ZERO ZONE FREEZER" at bounding box center [280, 169] width 55 height 7
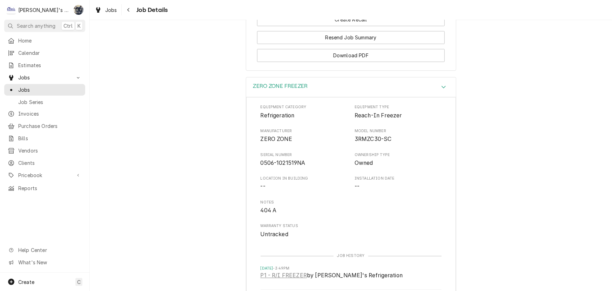
scroll to position [1053, 0]
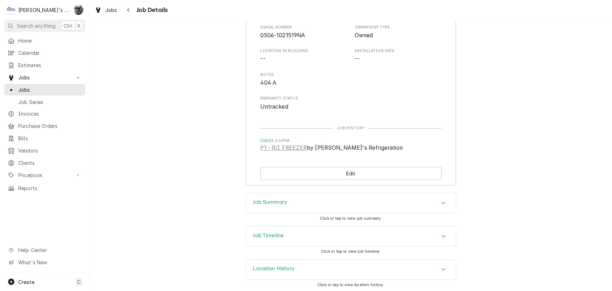
click at [308, 206] on div "Job Summary" at bounding box center [351, 203] width 210 height 20
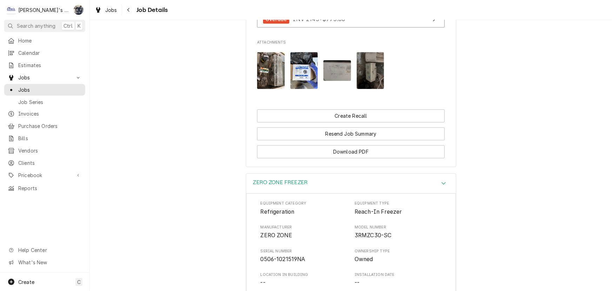
scroll to position [510, 0]
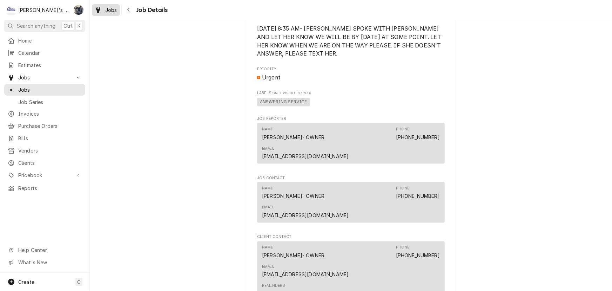
click at [105, 14] on link "Jobs" at bounding box center [106, 10] width 28 height 12
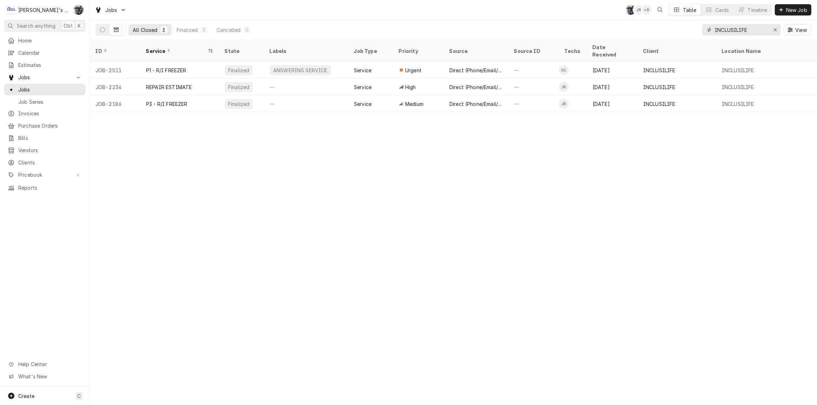
drag, startPoint x: 751, startPoint y: 29, endPoint x: 663, endPoint y: 26, distance: 88.5
click at [666, 28] on div "All Closed 3 Finalized 3 Cancelled 0 INCLUSILIFE View" at bounding box center [452, 30] width 715 height 20
type input "h"
